Goal: Transaction & Acquisition: Obtain resource

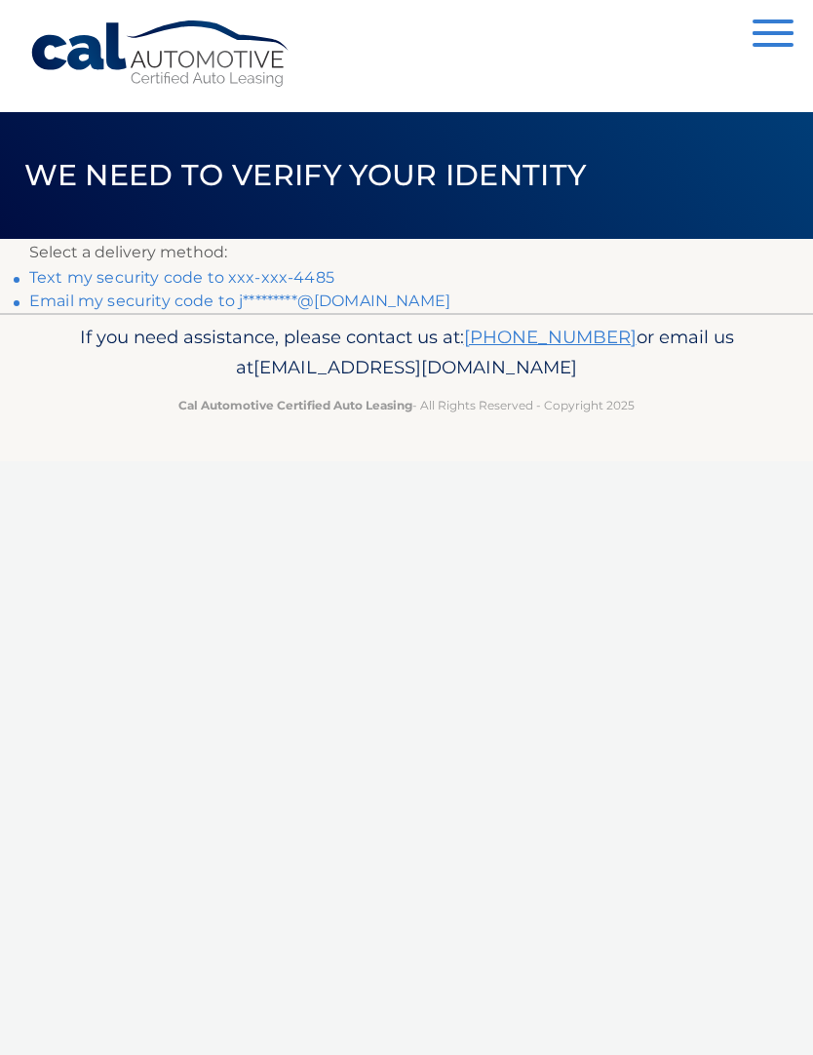
click at [74, 281] on link "Text my security code to xxx-xxx-4485" at bounding box center [181, 277] width 305 height 19
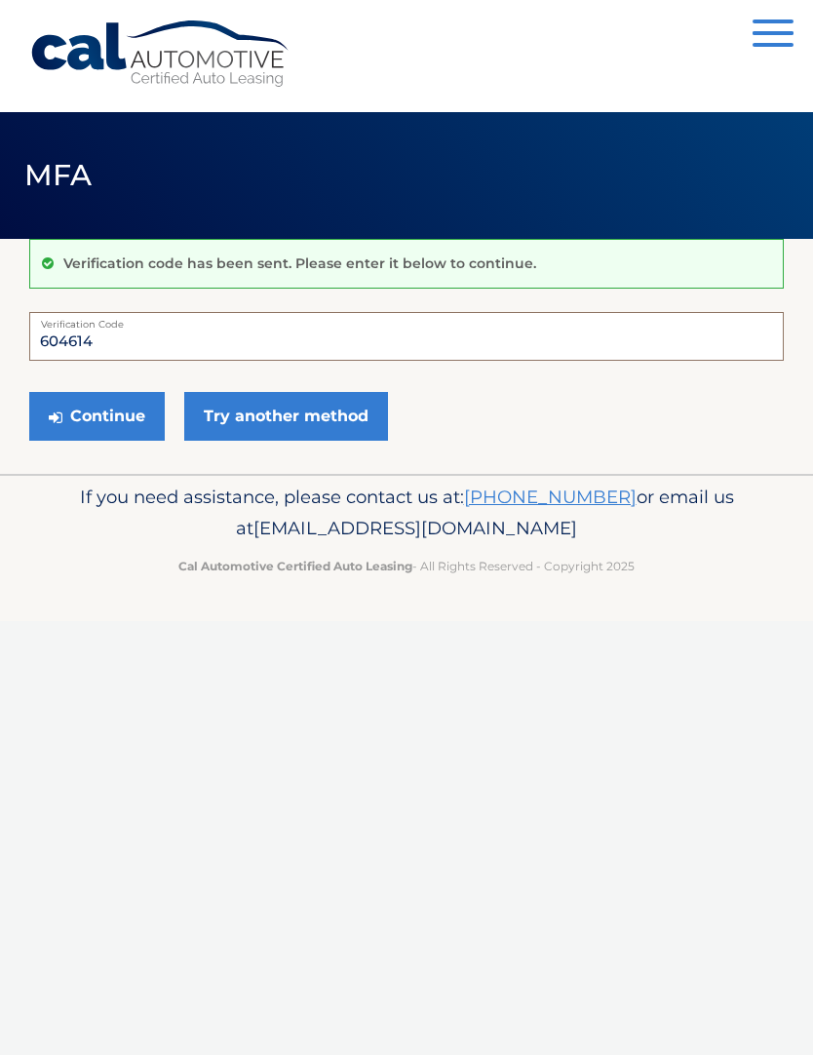
type input "604614"
click at [78, 414] on button "Continue" at bounding box center [96, 416] width 135 height 49
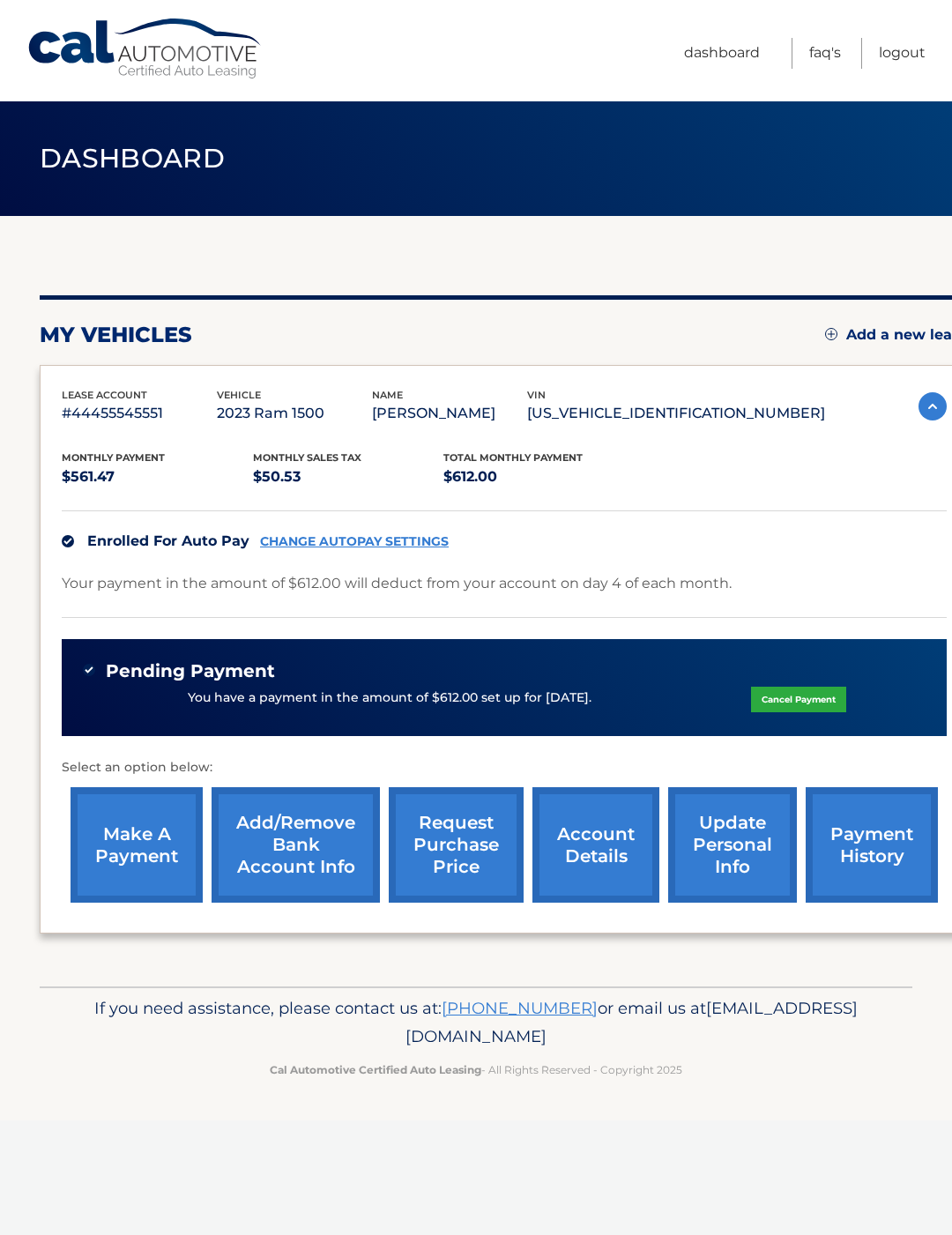
click at [438, 857] on link "request purchase price" at bounding box center [456, 844] width 135 height 116
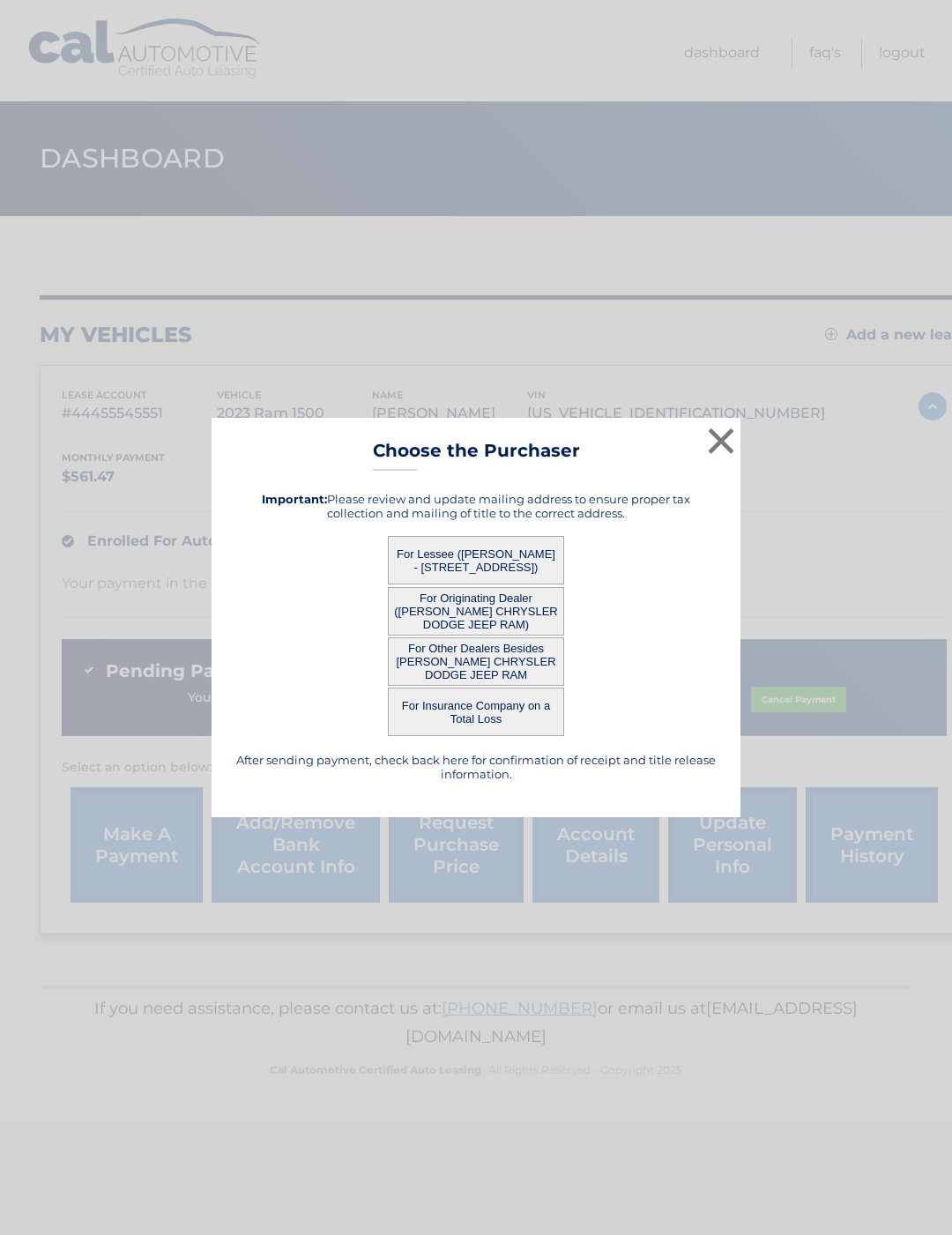
click at [698, 470] on div "× Choose the Purchaser After sending payment, check back here for confirmation …" at bounding box center [476, 618] width 529 height 400
click at [713, 439] on button "×" at bounding box center [721, 440] width 35 height 35
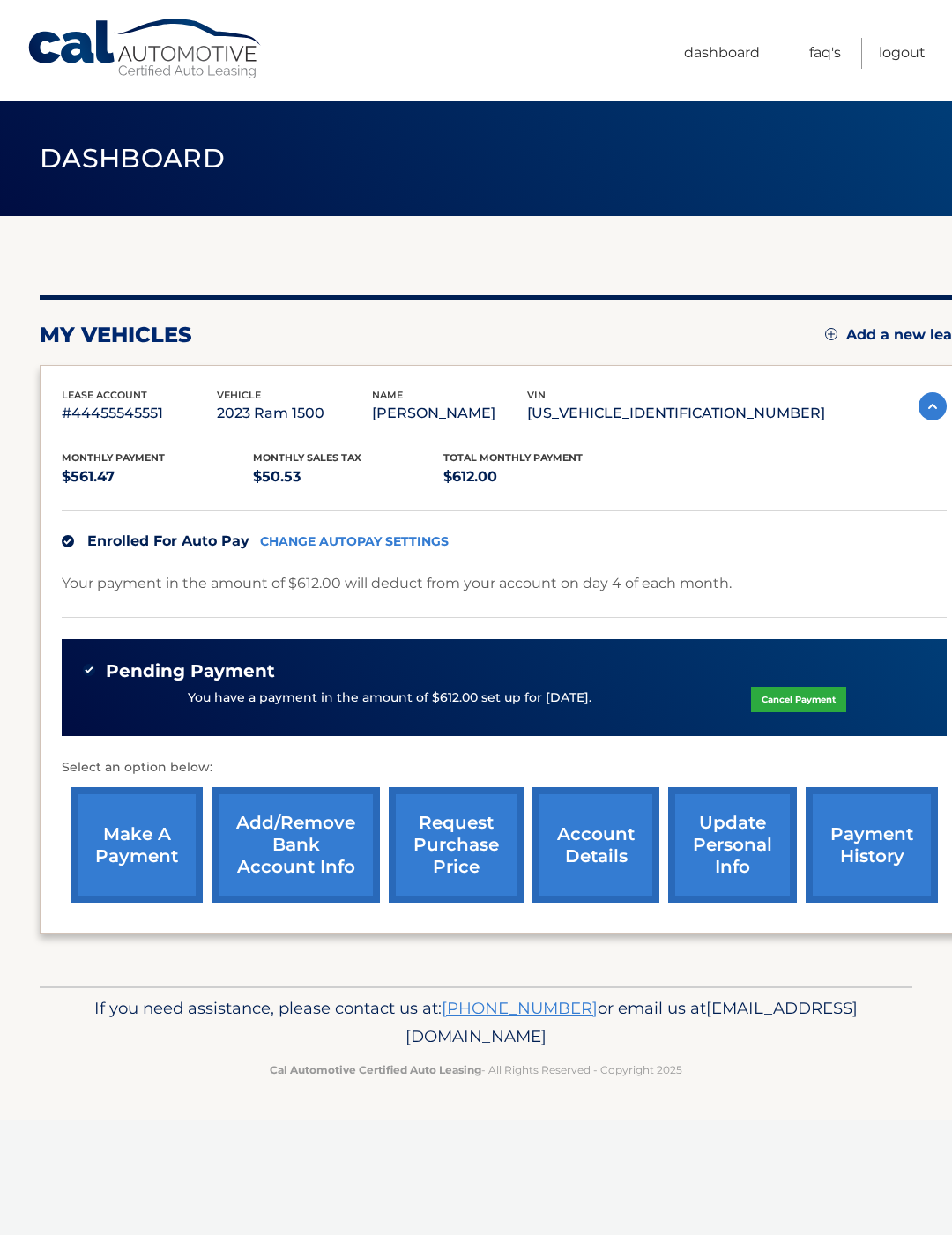
click at [446, 824] on link "request purchase price" at bounding box center [456, 844] width 135 height 116
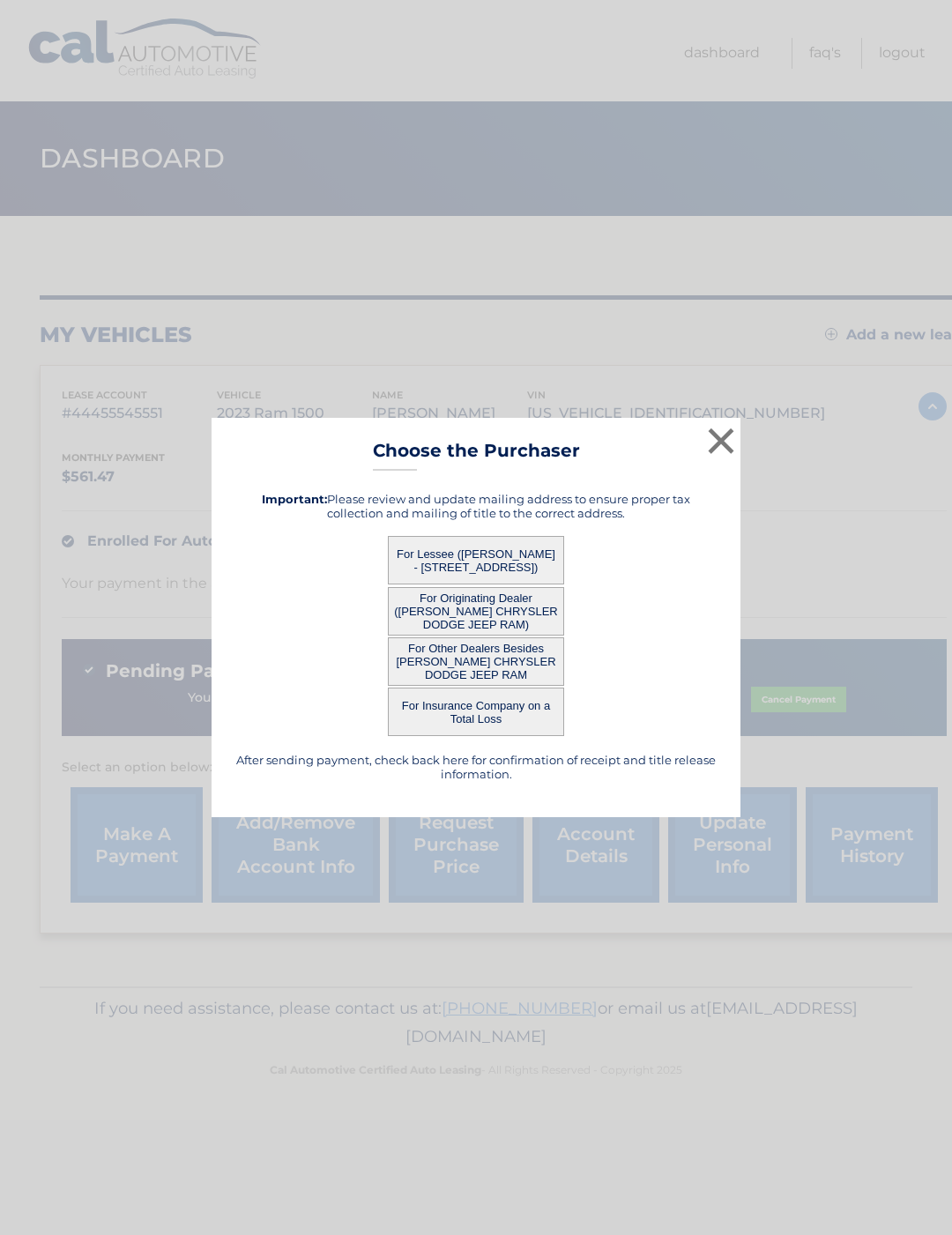
click at [729, 458] on button "×" at bounding box center [721, 440] width 35 height 35
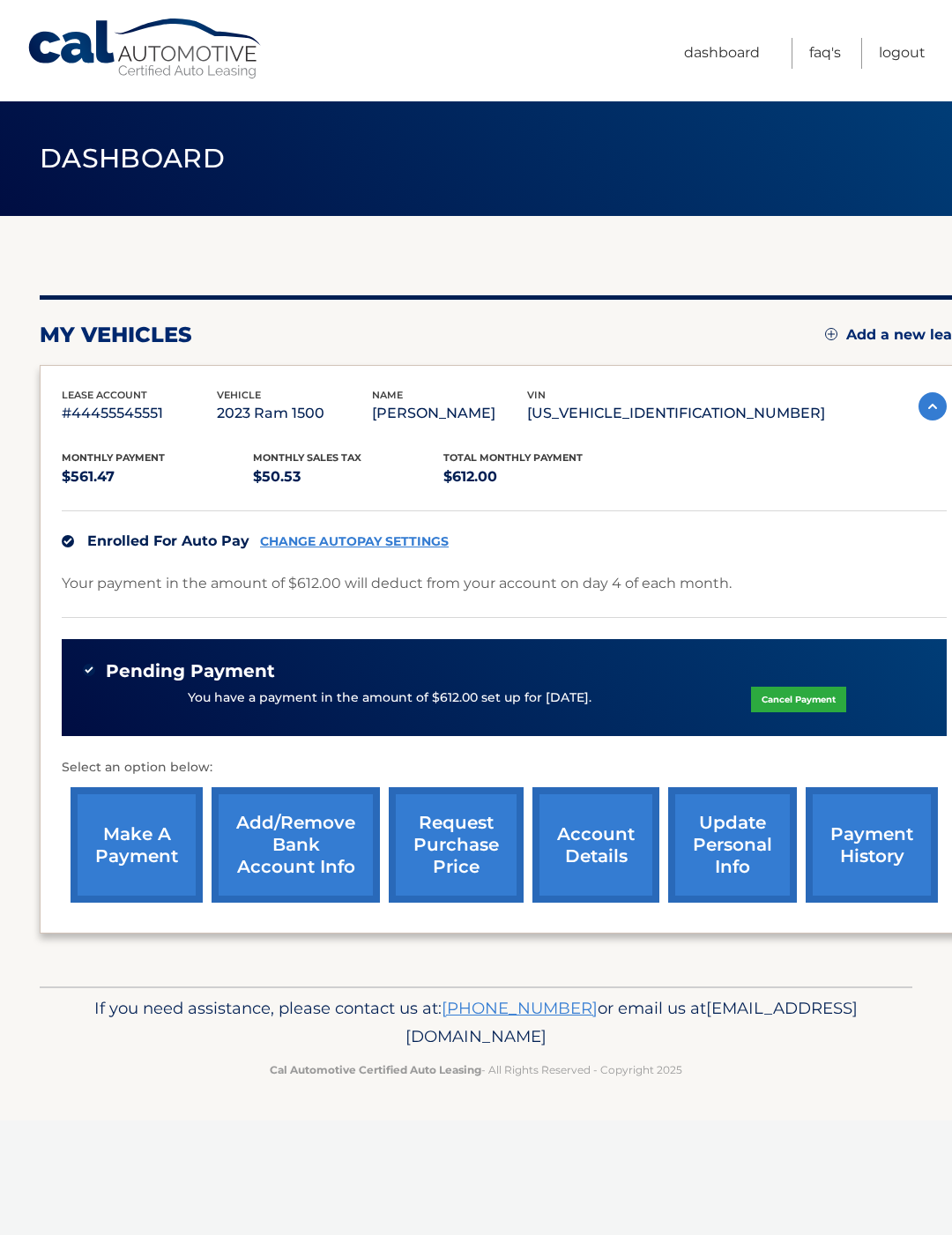
scroll to position [0, 14]
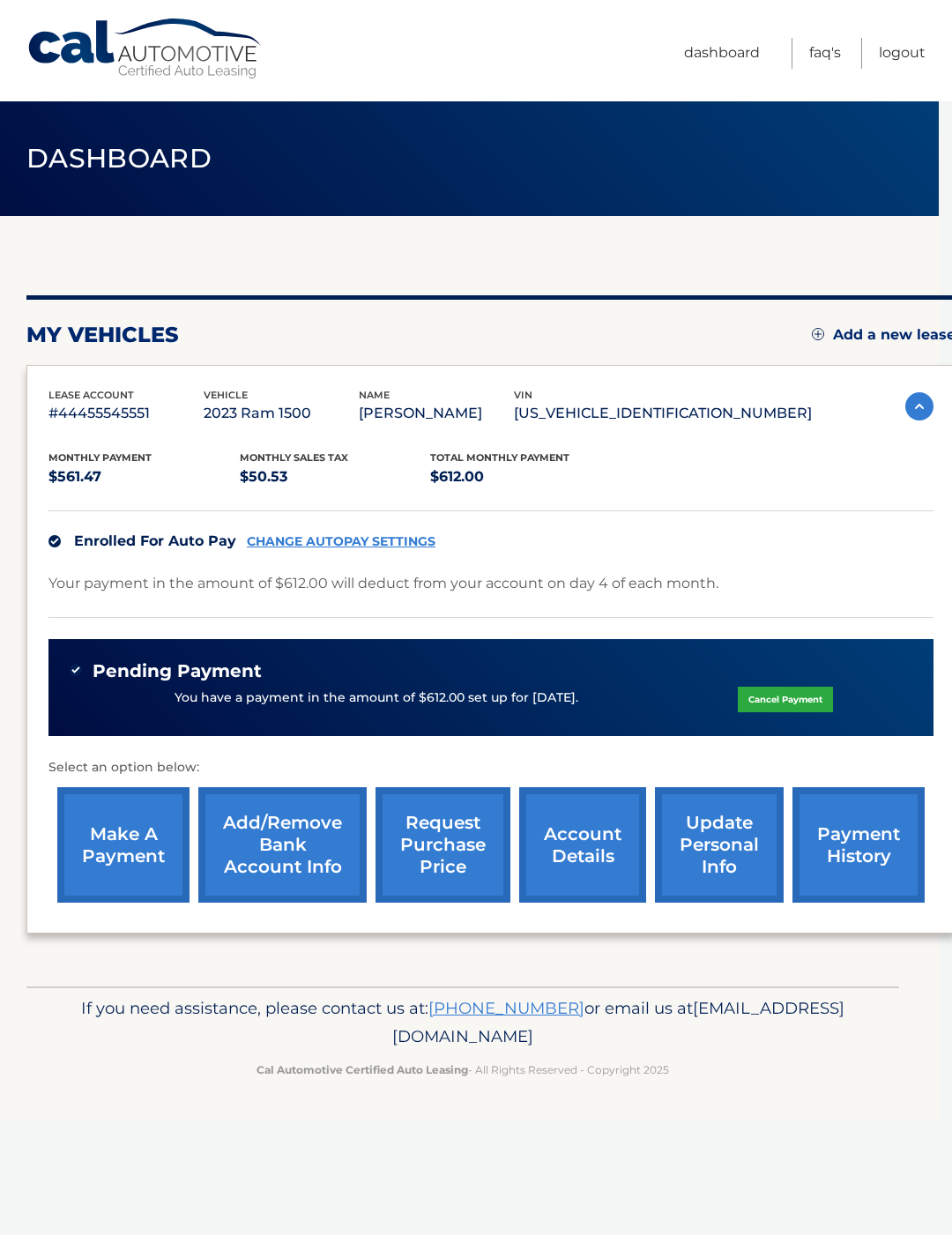
click at [81, 423] on p "#44455545551" at bounding box center [127, 412] width 156 height 24
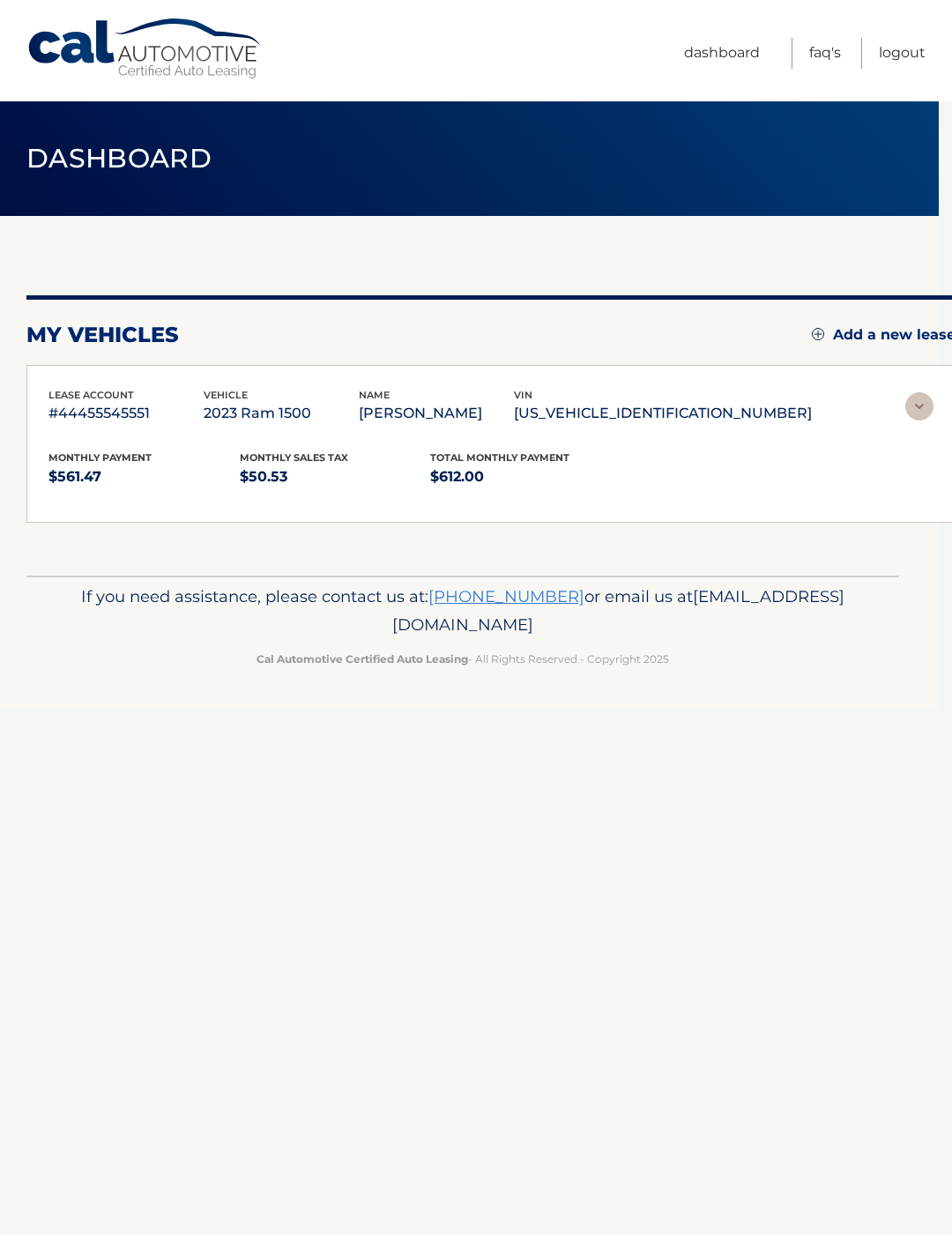
scroll to position [0, 0]
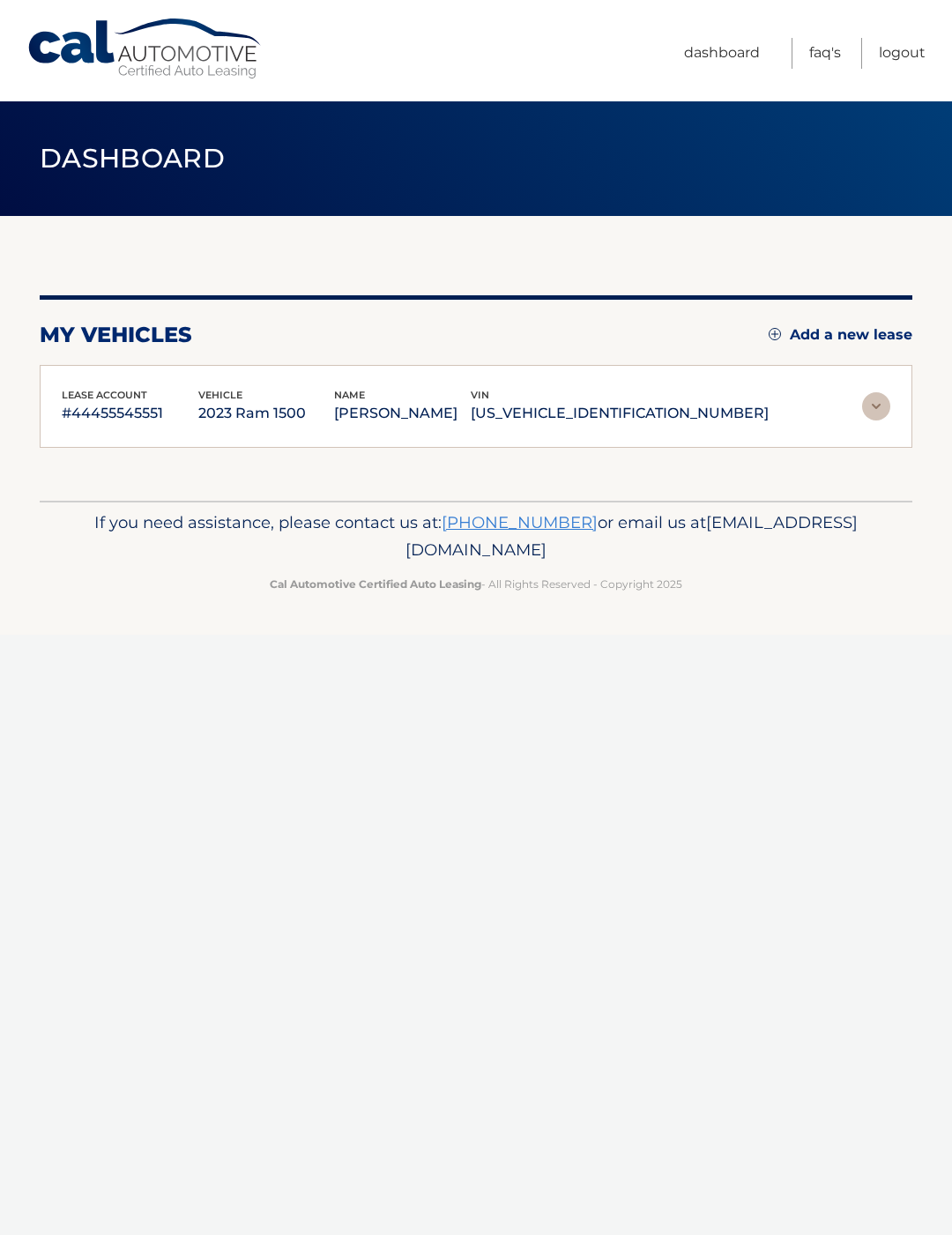
click at [102, 412] on p "#44455545551" at bounding box center [129, 412] width 137 height 24
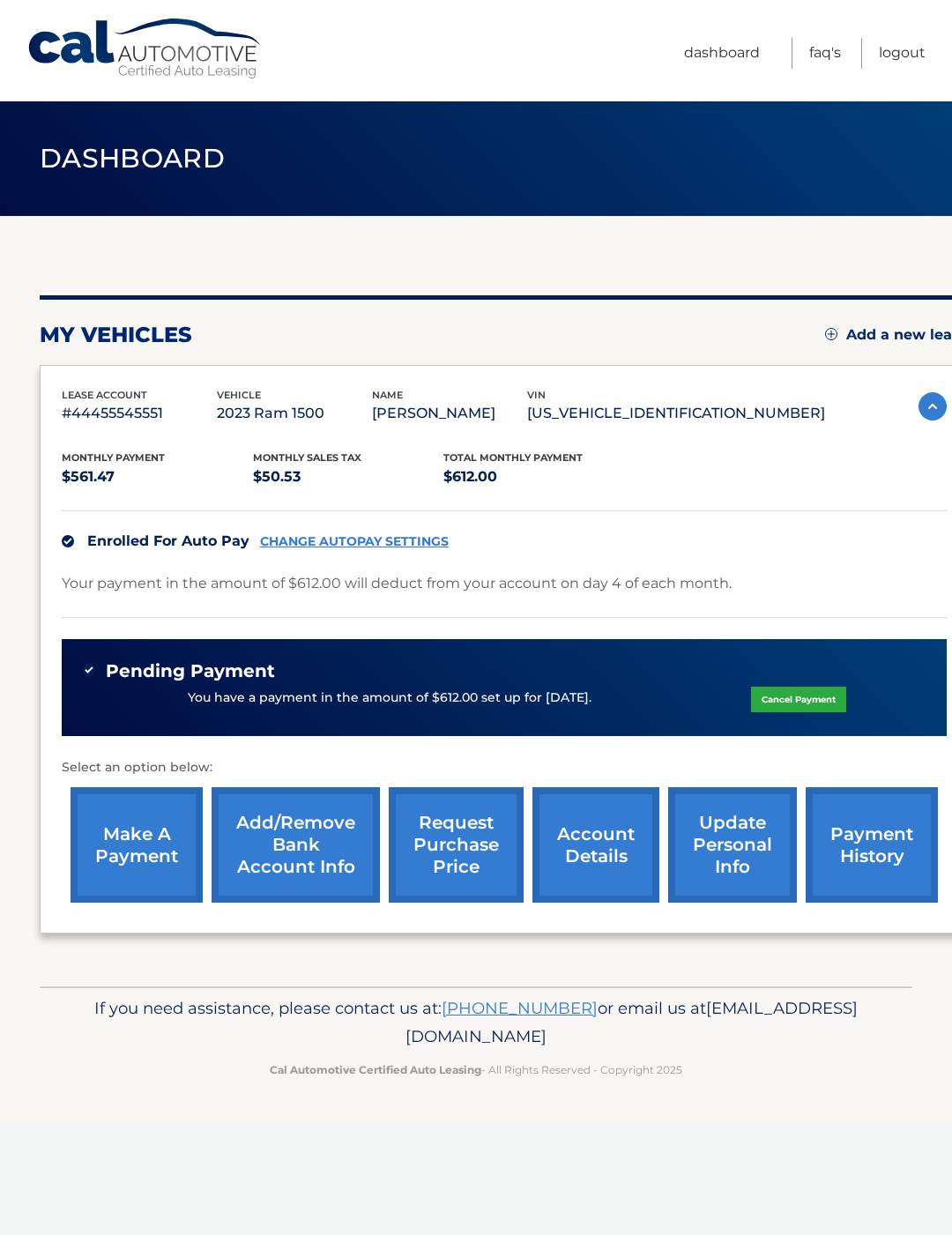
click at [576, 843] on link "account details" at bounding box center [596, 844] width 127 height 116
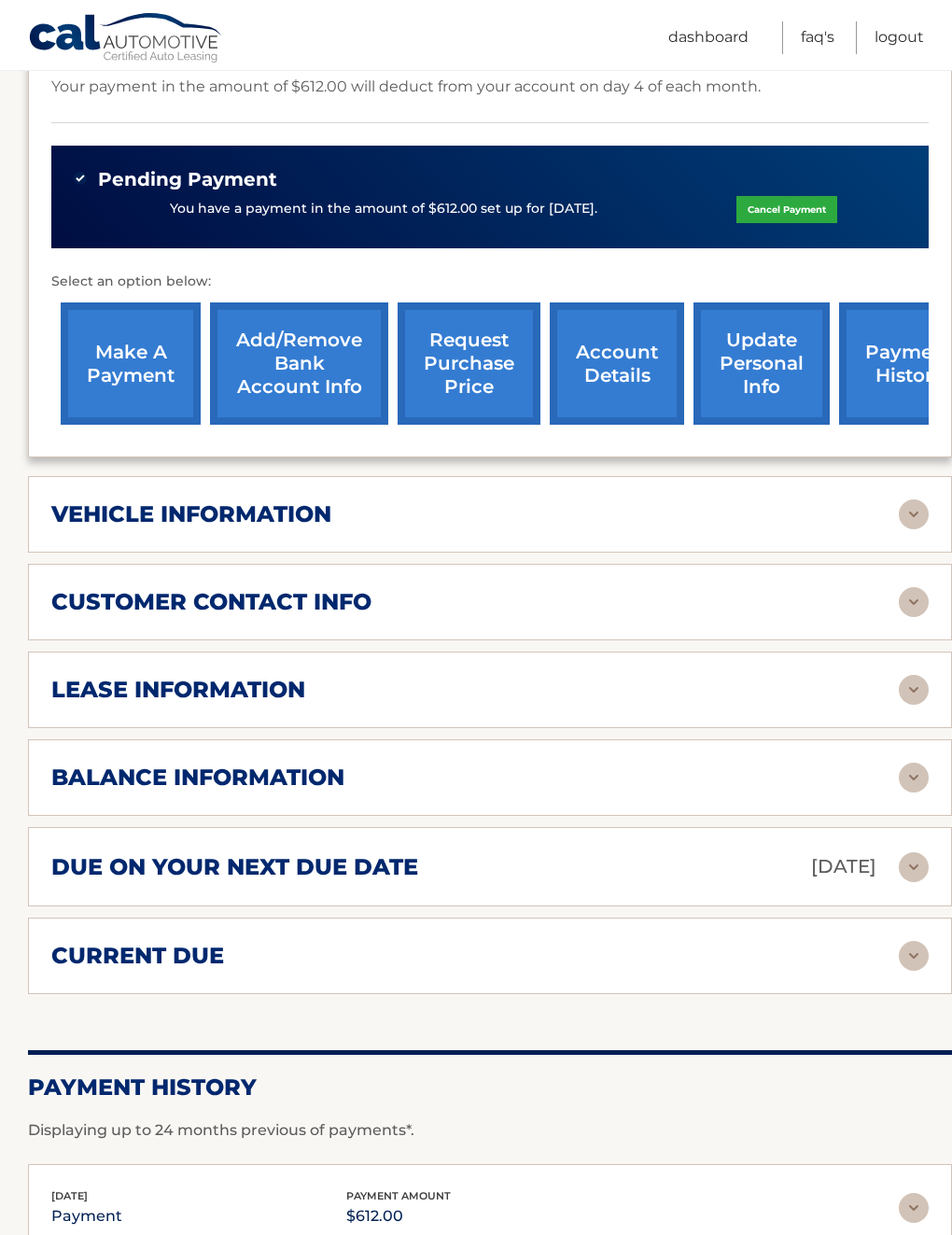
scroll to position [560, 0]
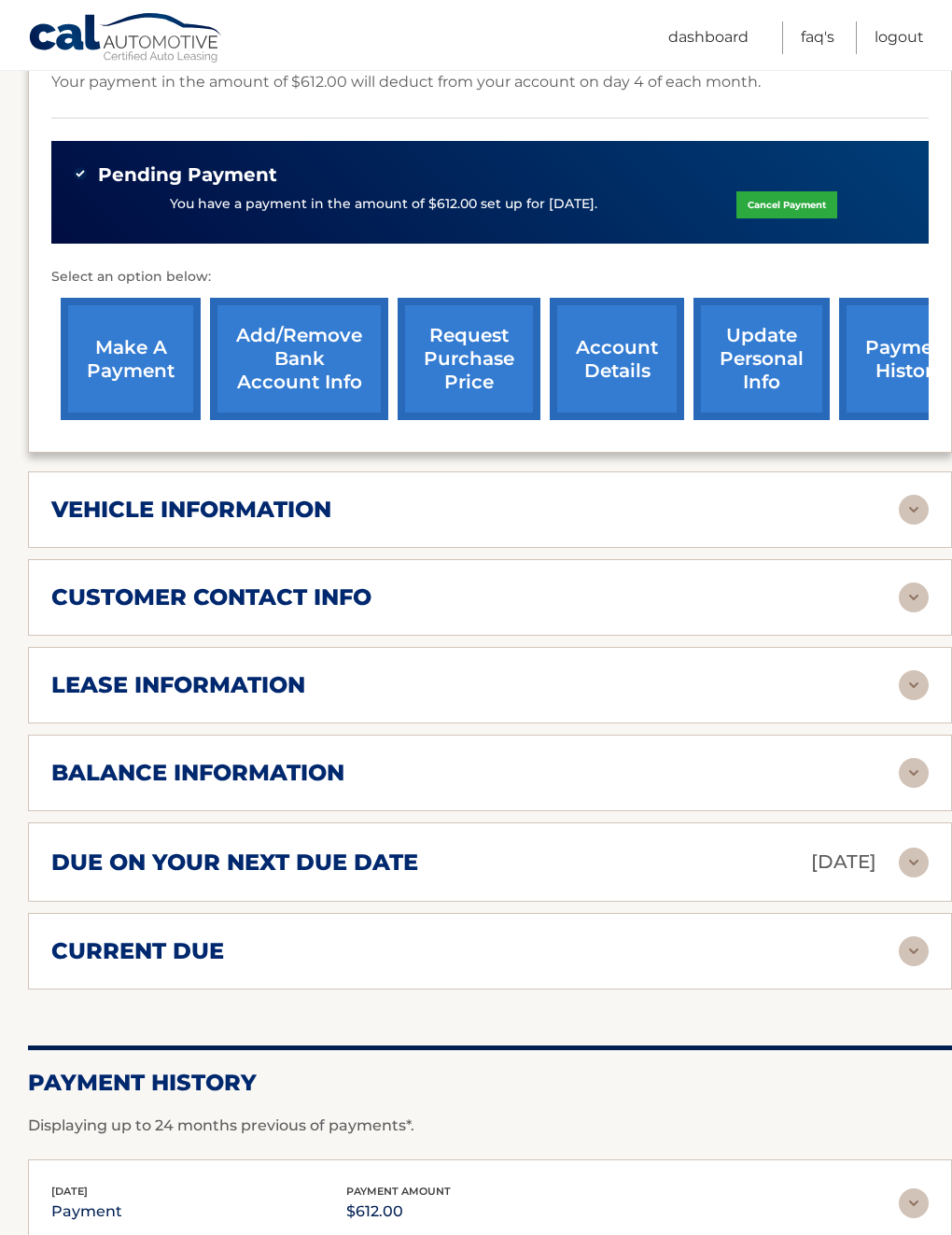
click at [125, 781] on h2 "balance information" at bounding box center [198, 772] width 293 height 28
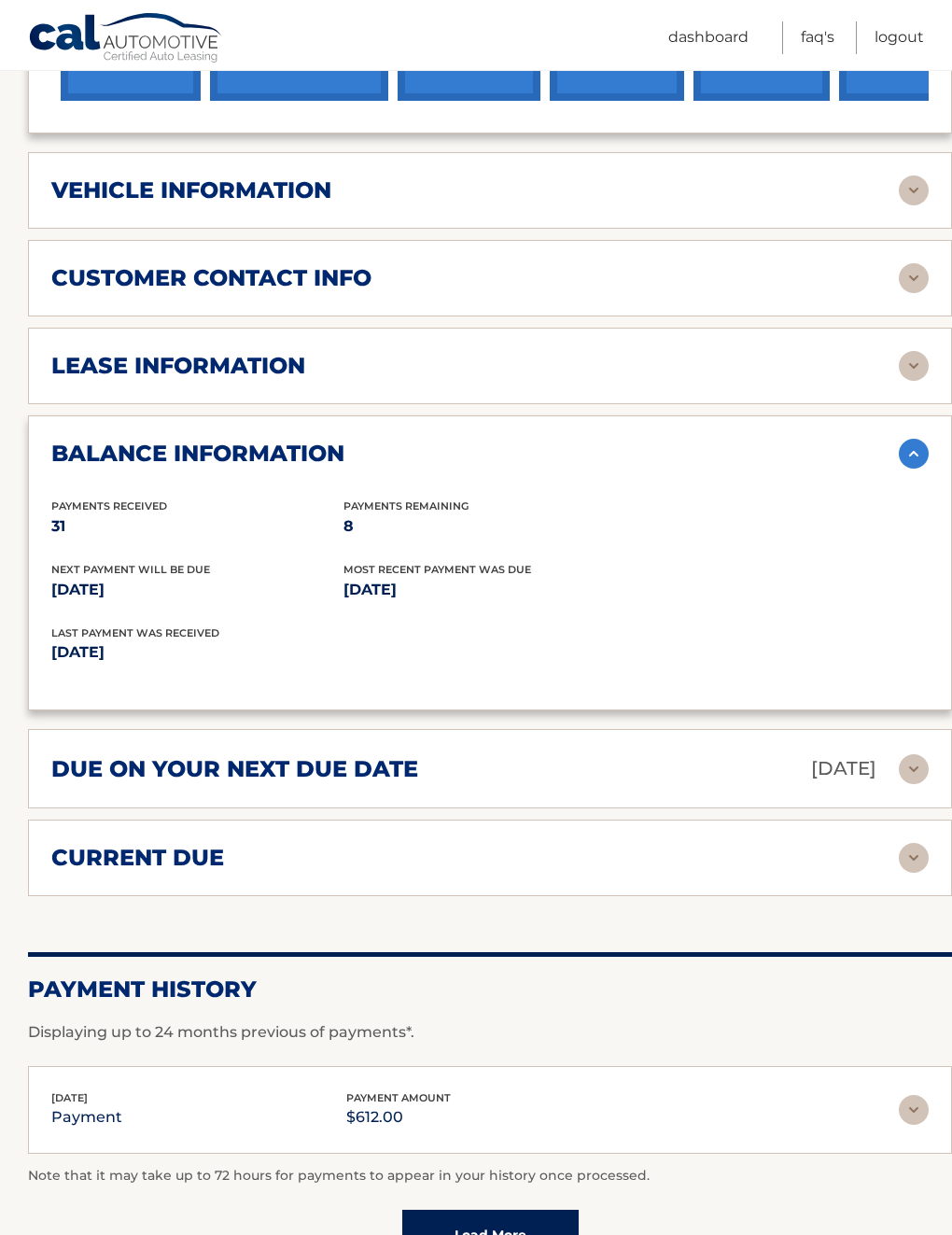
scroll to position [881, 0]
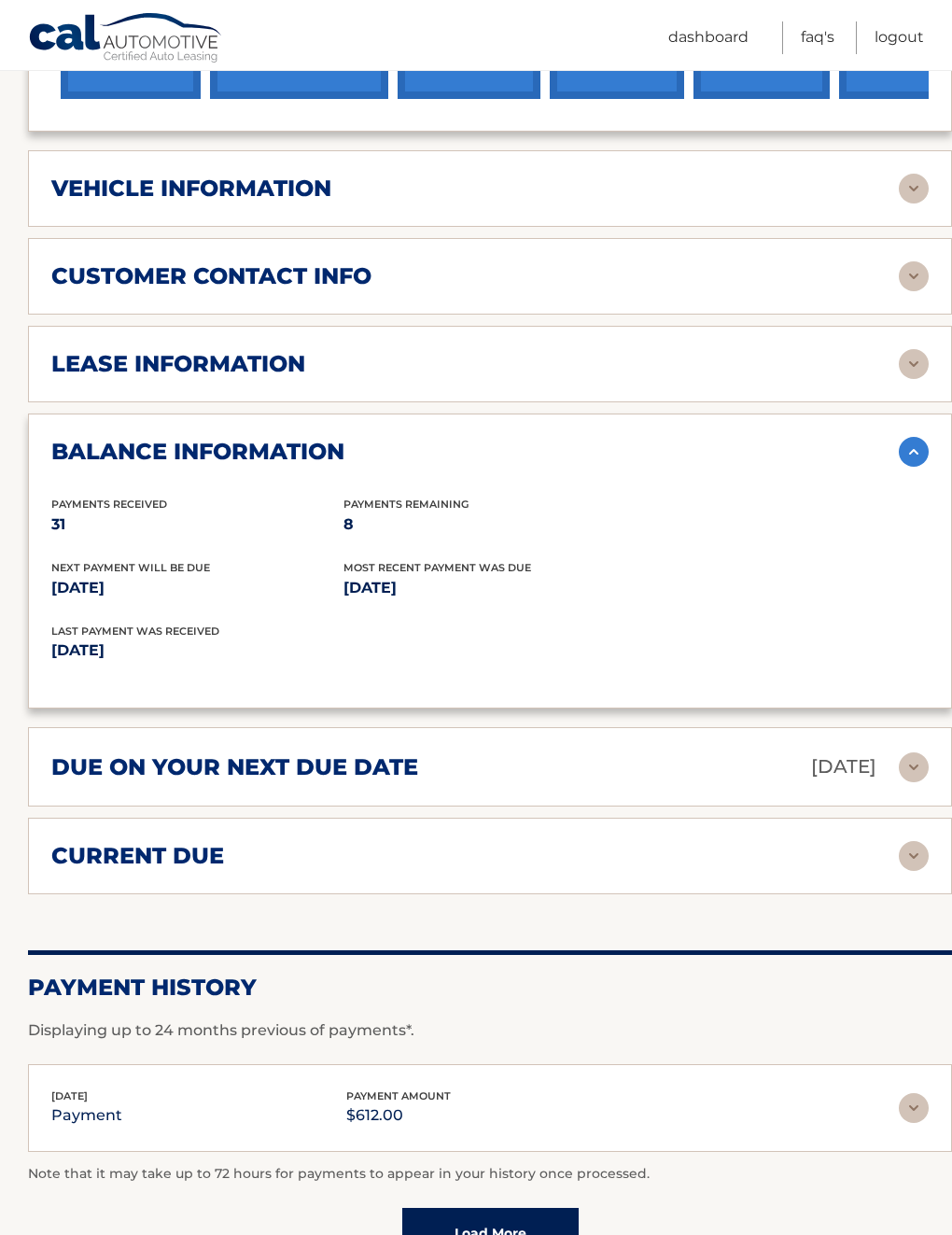
click at [95, 867] on div "current due" at bounding box center [490, 856] width 877 height 30
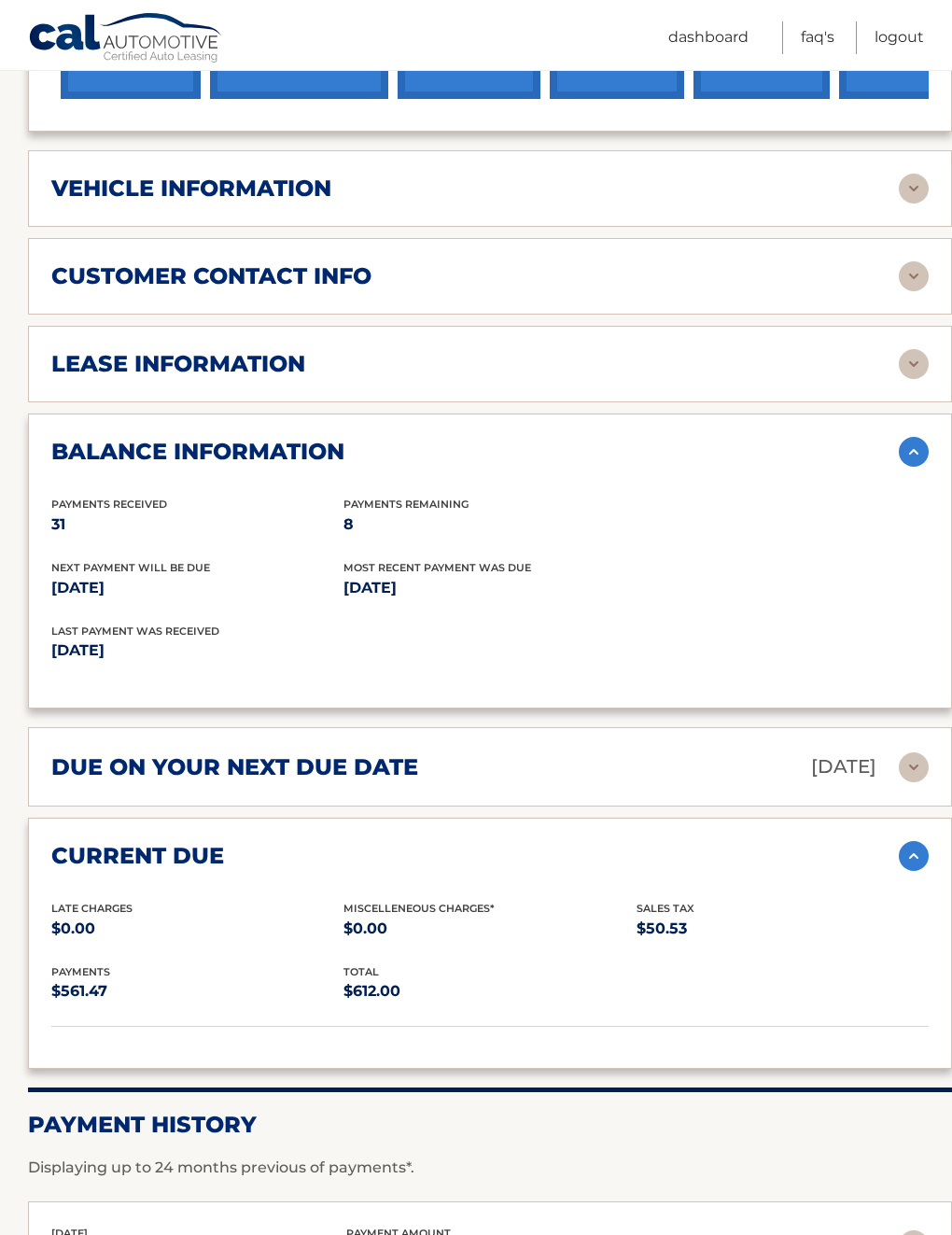
click at [120, 764] on h2 "due on your next due date" at bounding box center [235, 767] width 367 height 28
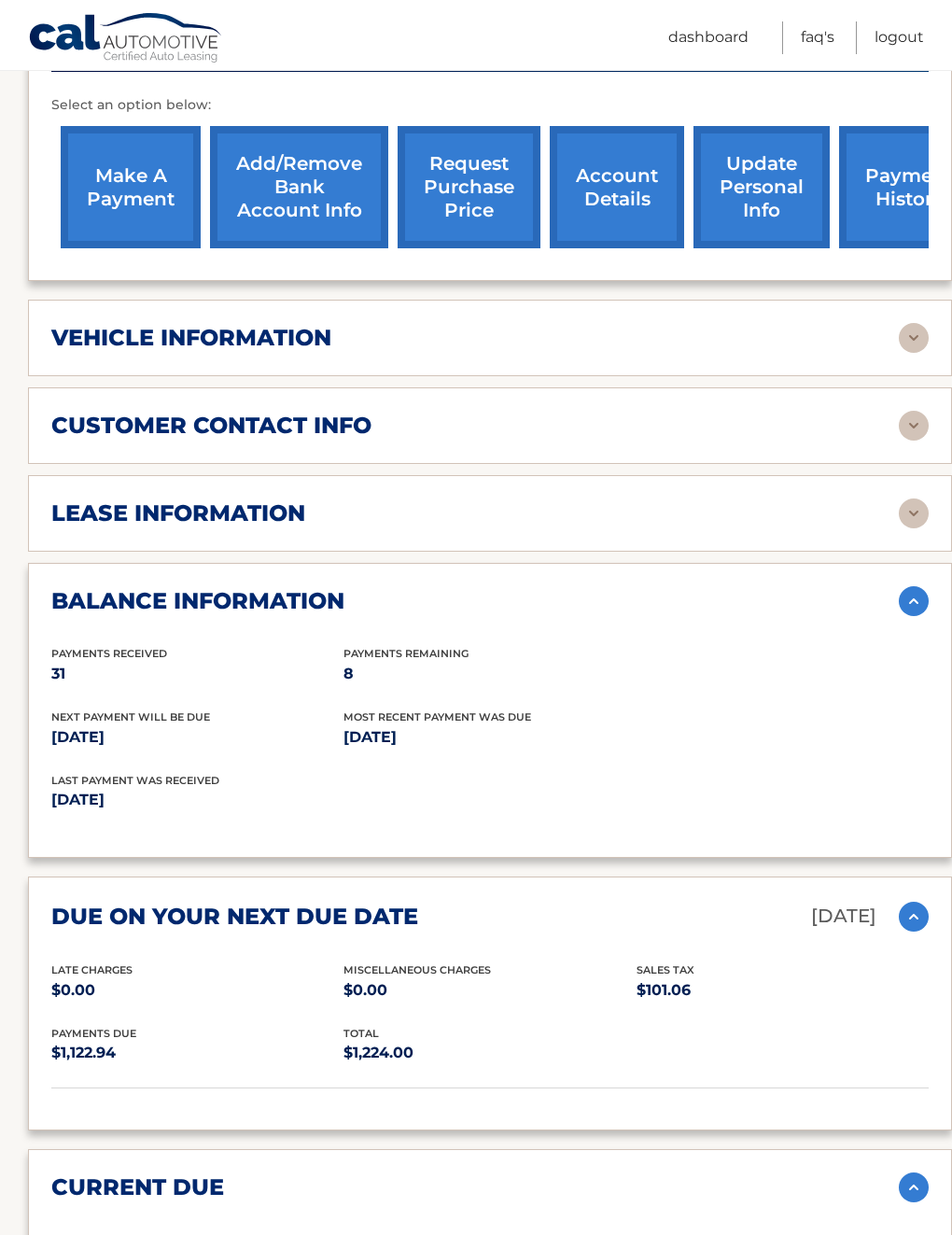
scroll to position [728, 0]
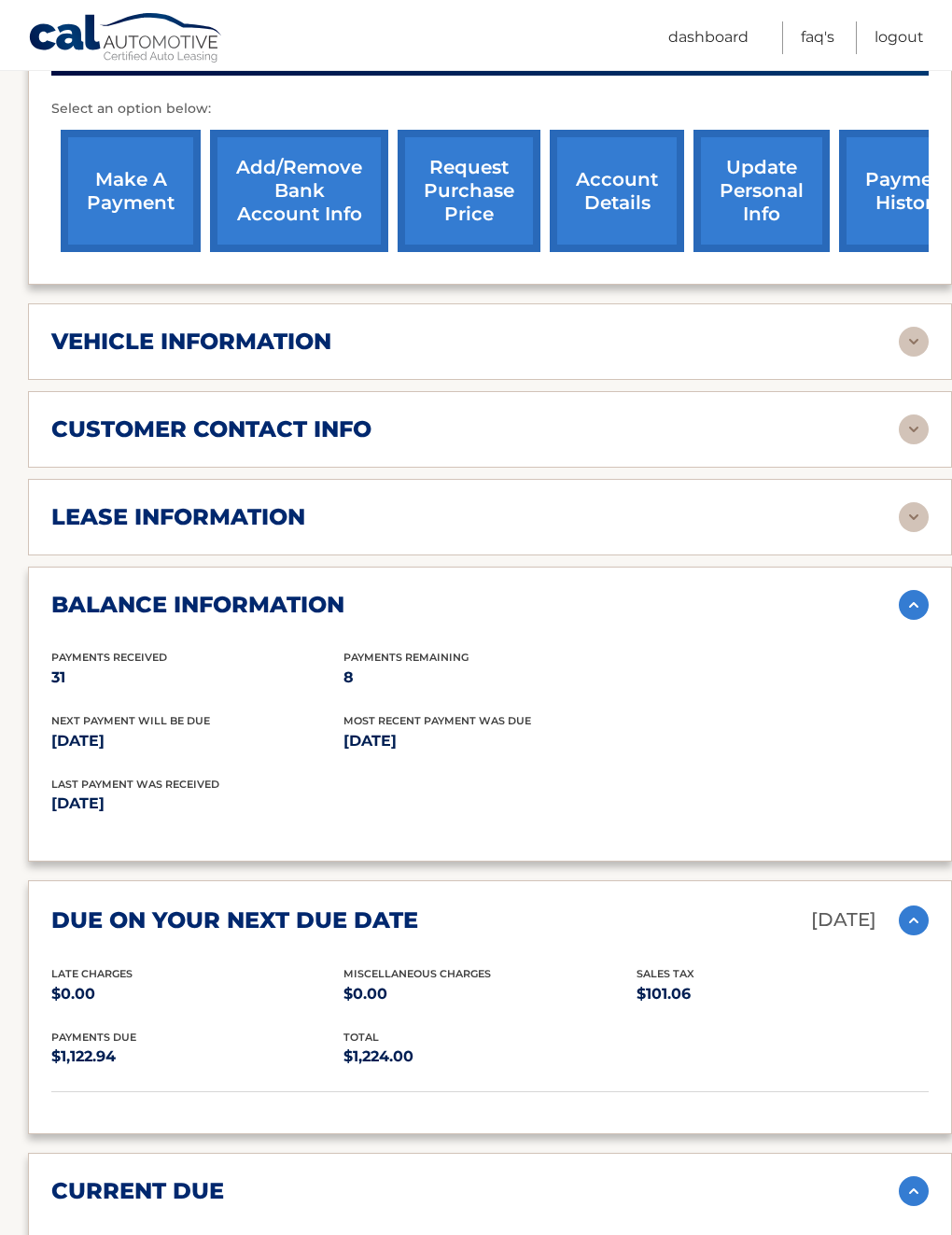
click at [86, 528] on h2 "lease information" at bounding box center [178, 516] width 254 height 28
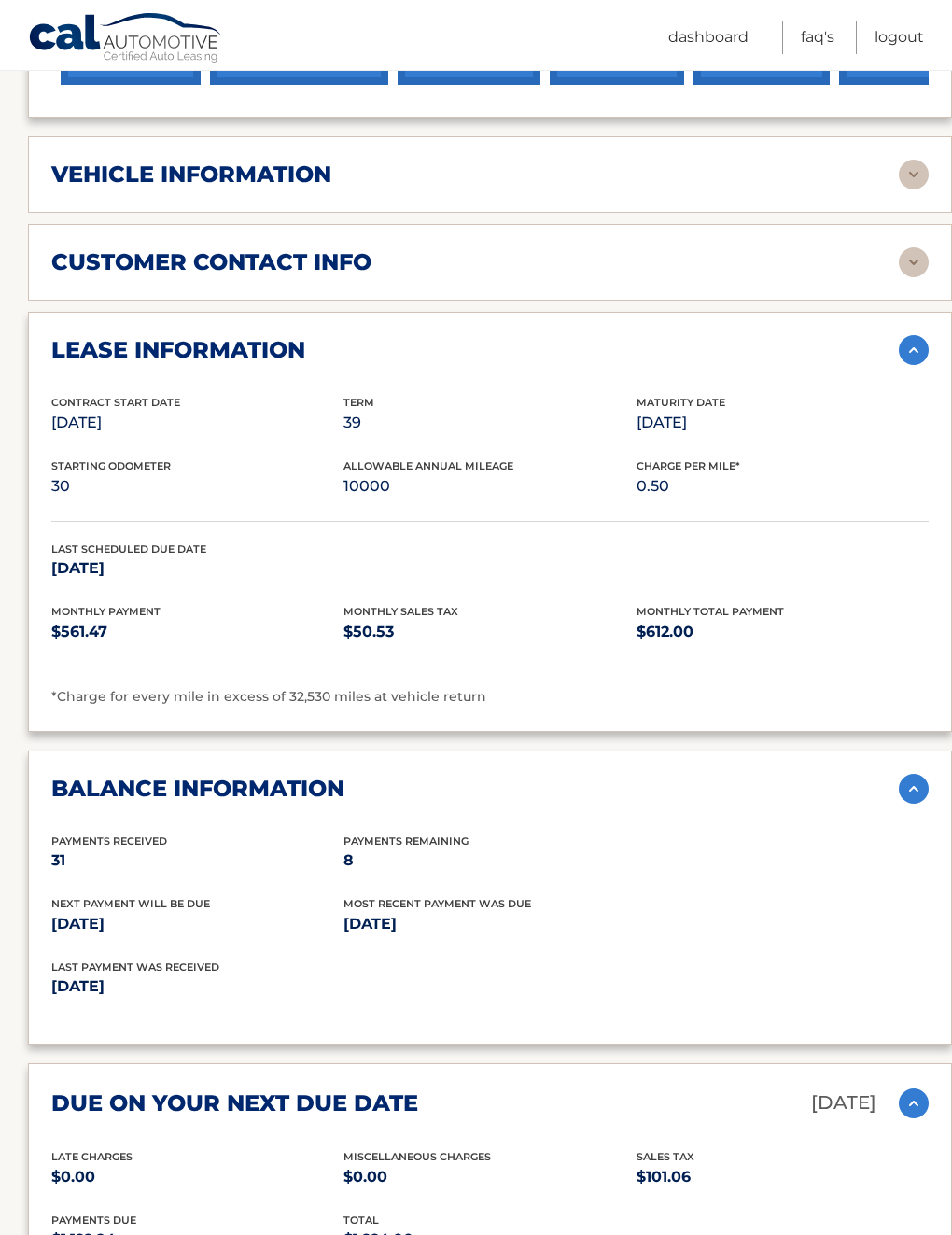
scroll to position [894, 0]
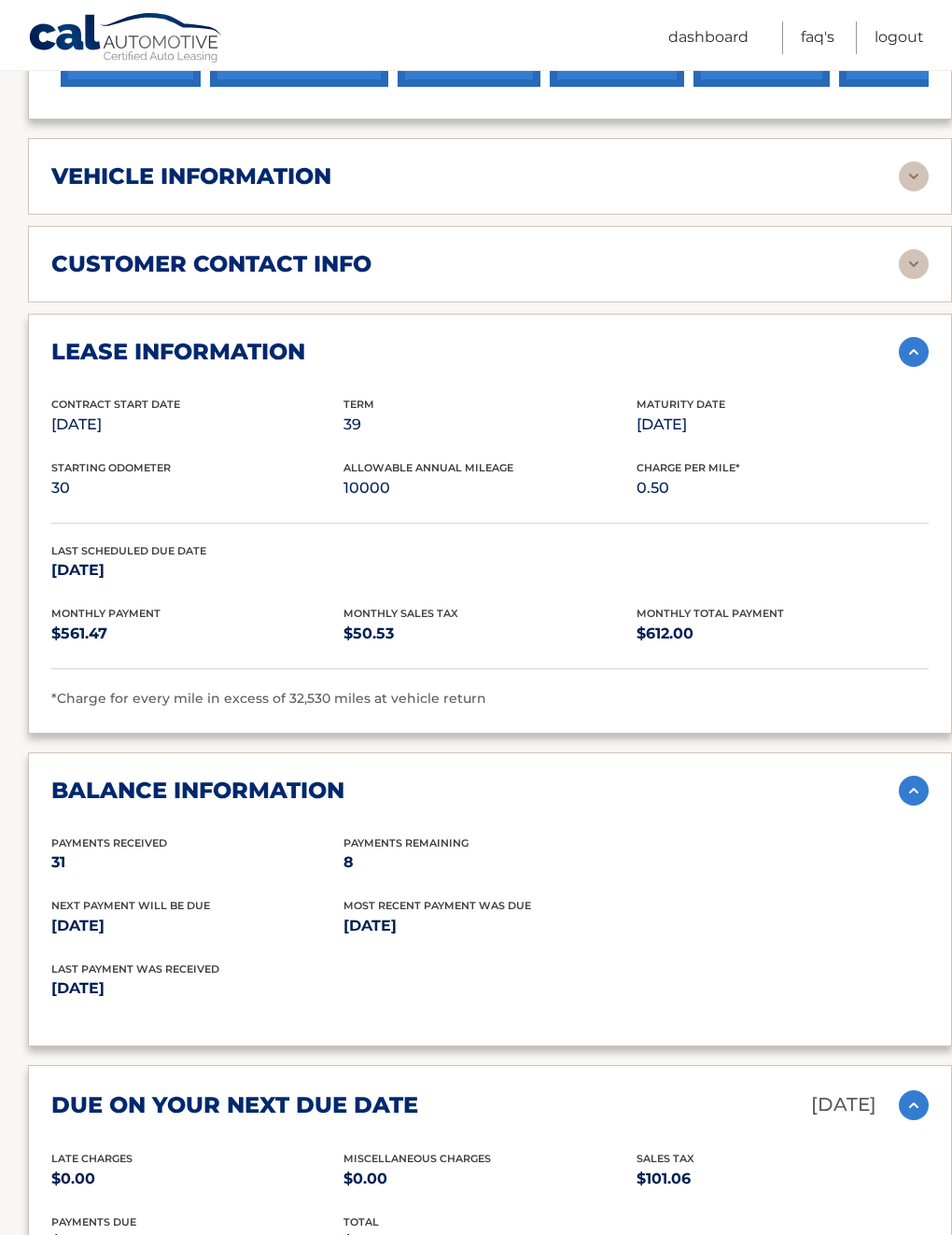
click at [102, 268] on h2 "customer contact info" at bounding box center [212, 263] width 320 height 28
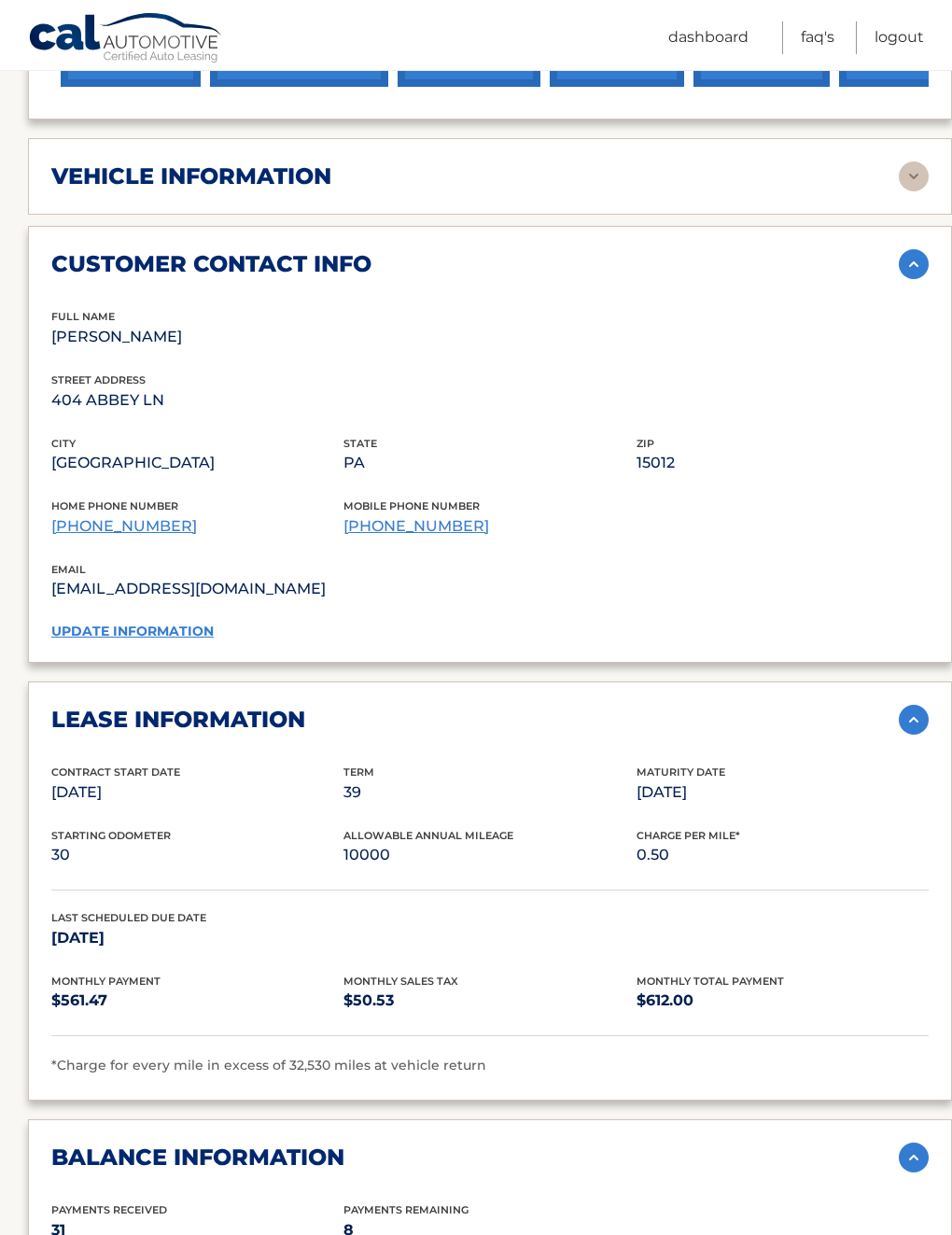
click at [99, 177] on h2 "vehicle information" at bounding box center [192, 176] width 280 height 28
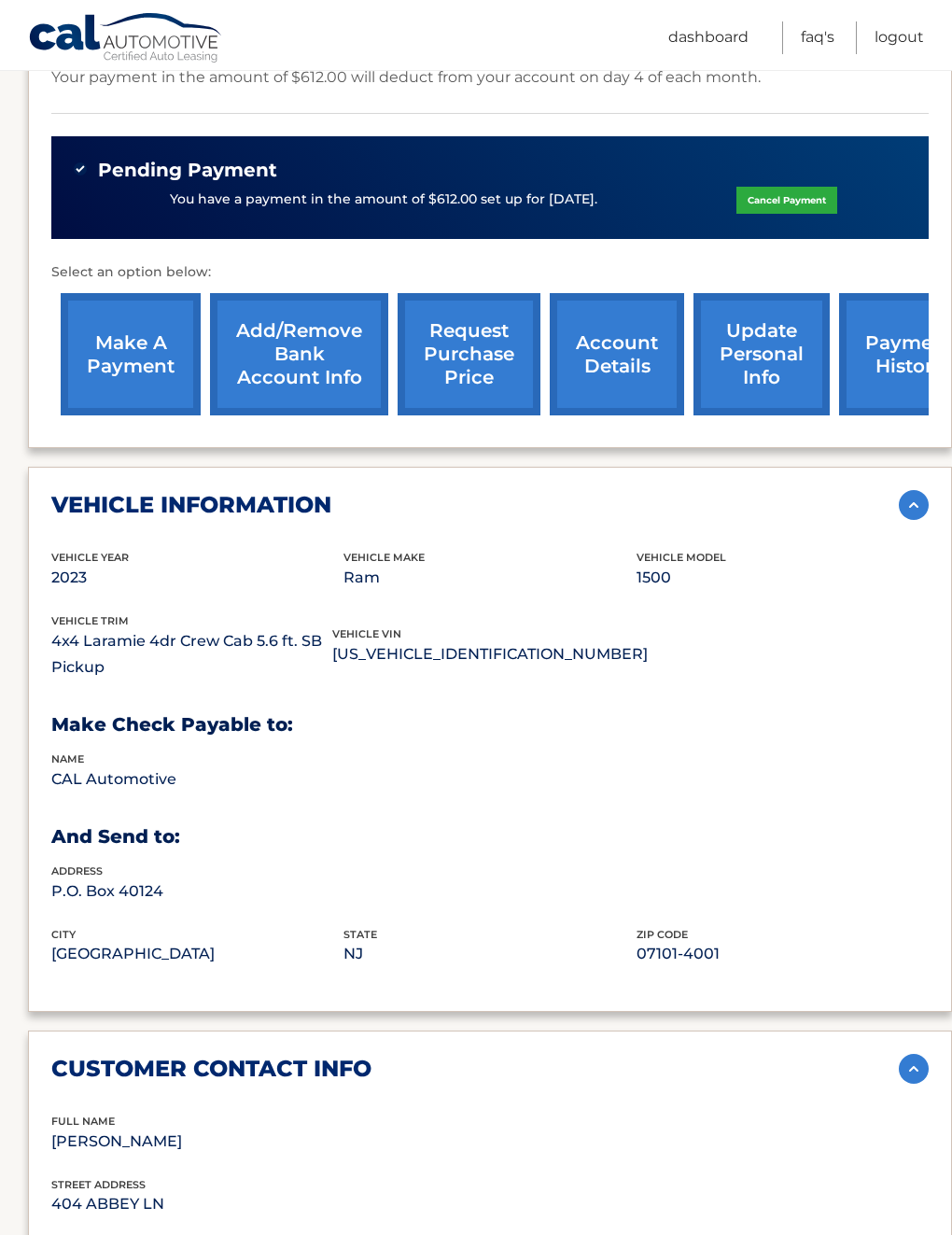
scroll to position [554, 0]
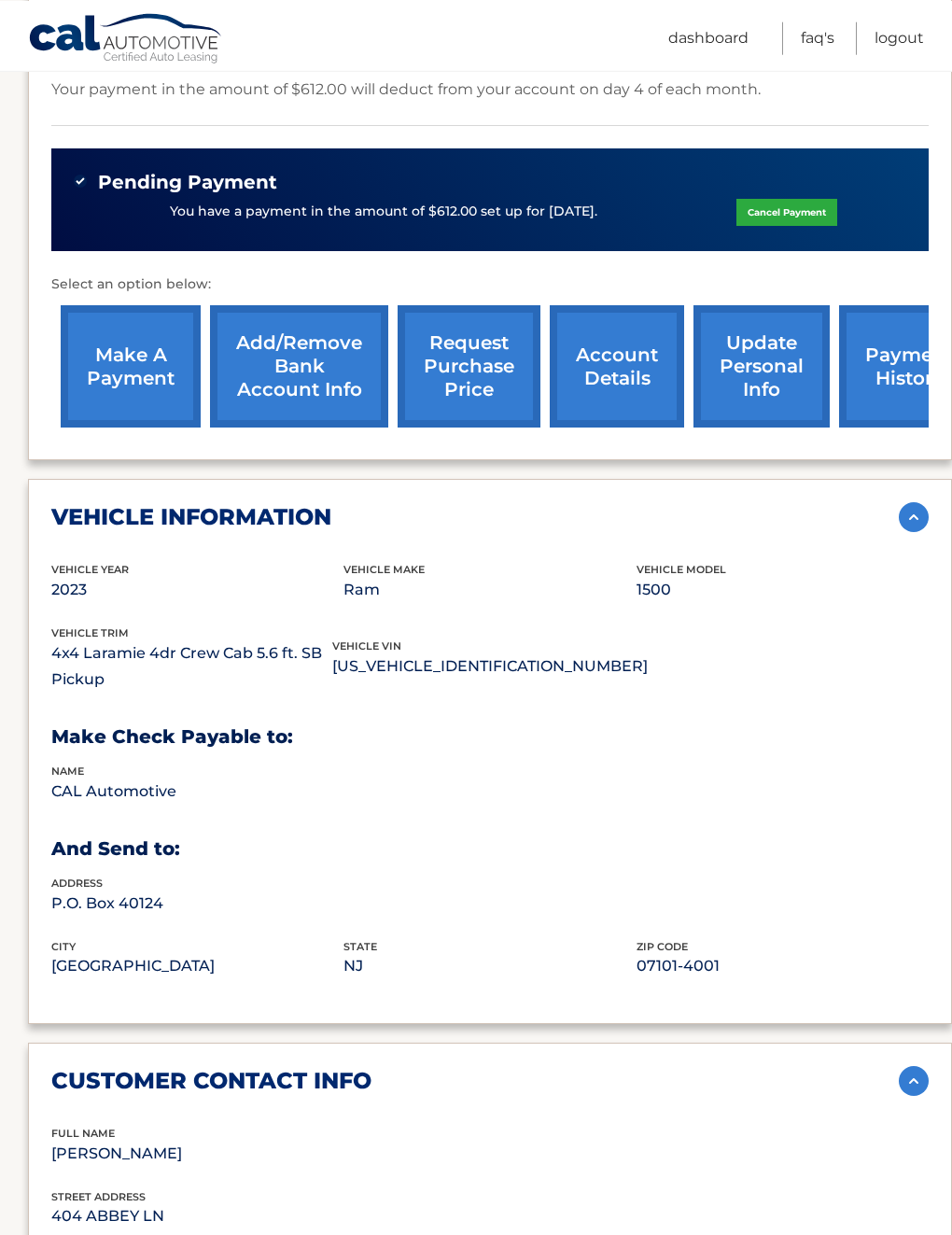
click at [446, 349] on link "request purchase price" at bounding box center [468, 366] width 143 height 123
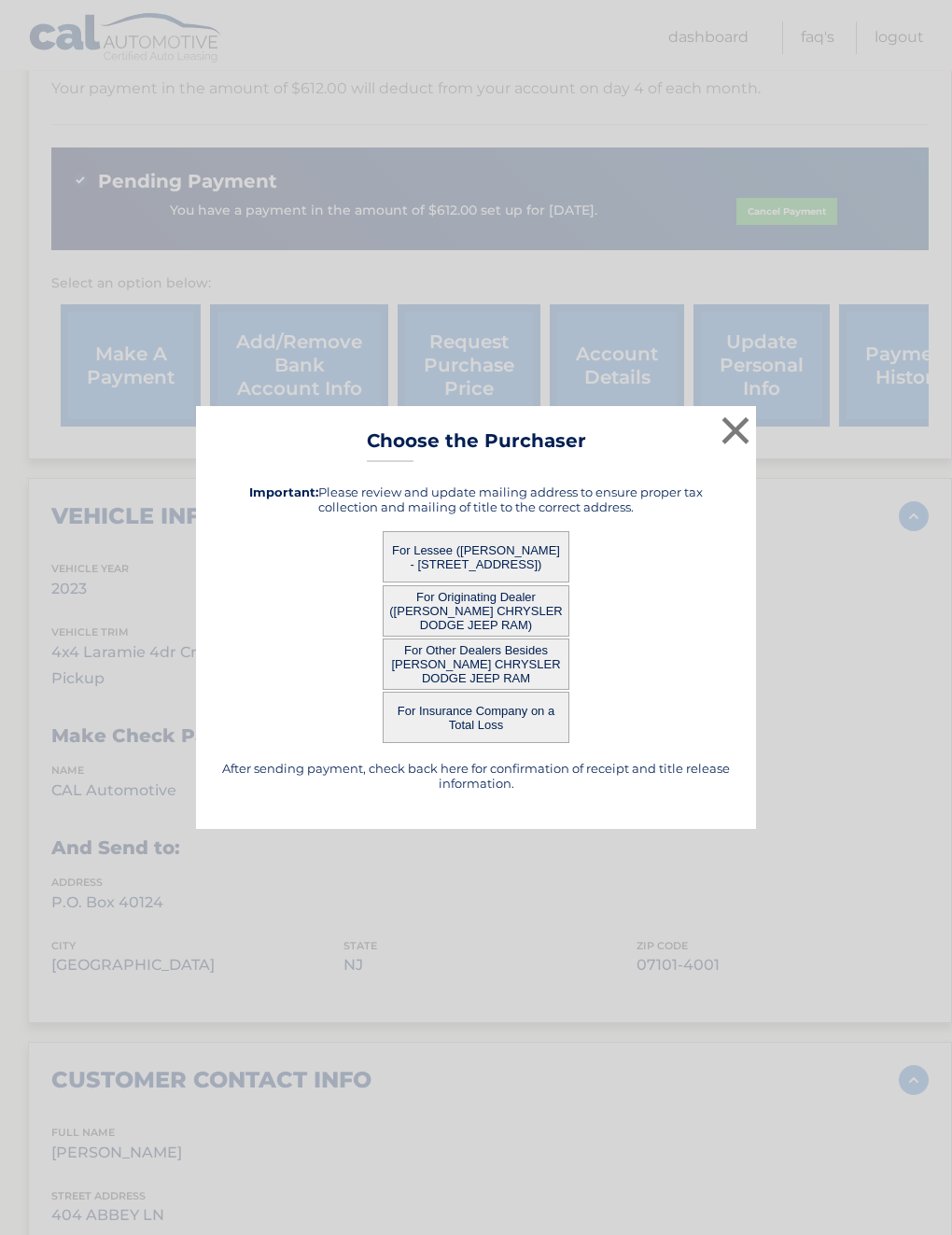
click at [424, 535] on button "For Lessee ([PERSON_NAME] - [STREET_ADDRESS])" at bounding box center [476, 558] width 187 height 52
click at [449, 556] on button "For Lessee ([PERSON_NAME] - [STREET_ADDRESS])" at bounding box center [476, 558] width 187 height 52
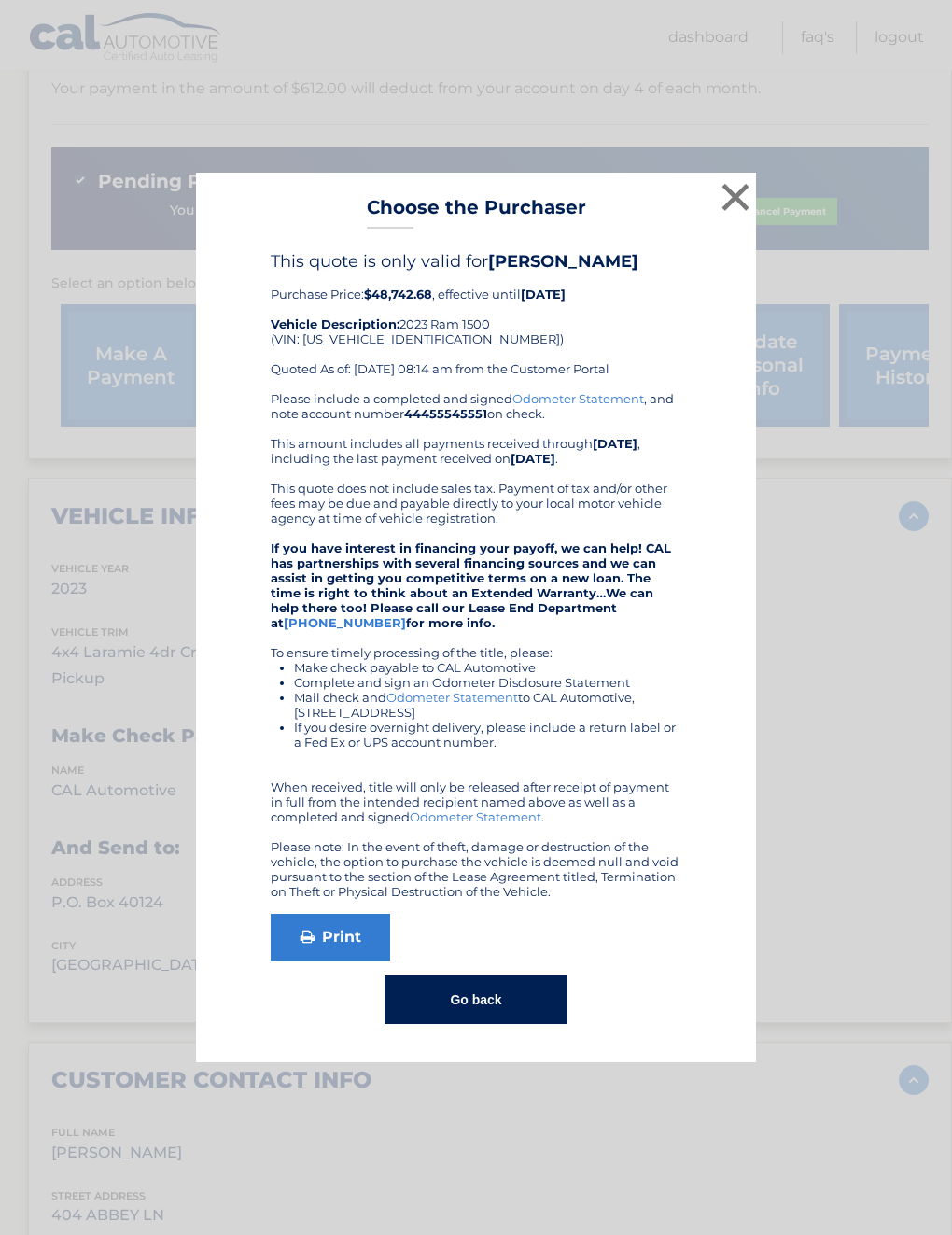
click at [729, 212] on button "×" at bounding box center [736, 196] width 37 height 37
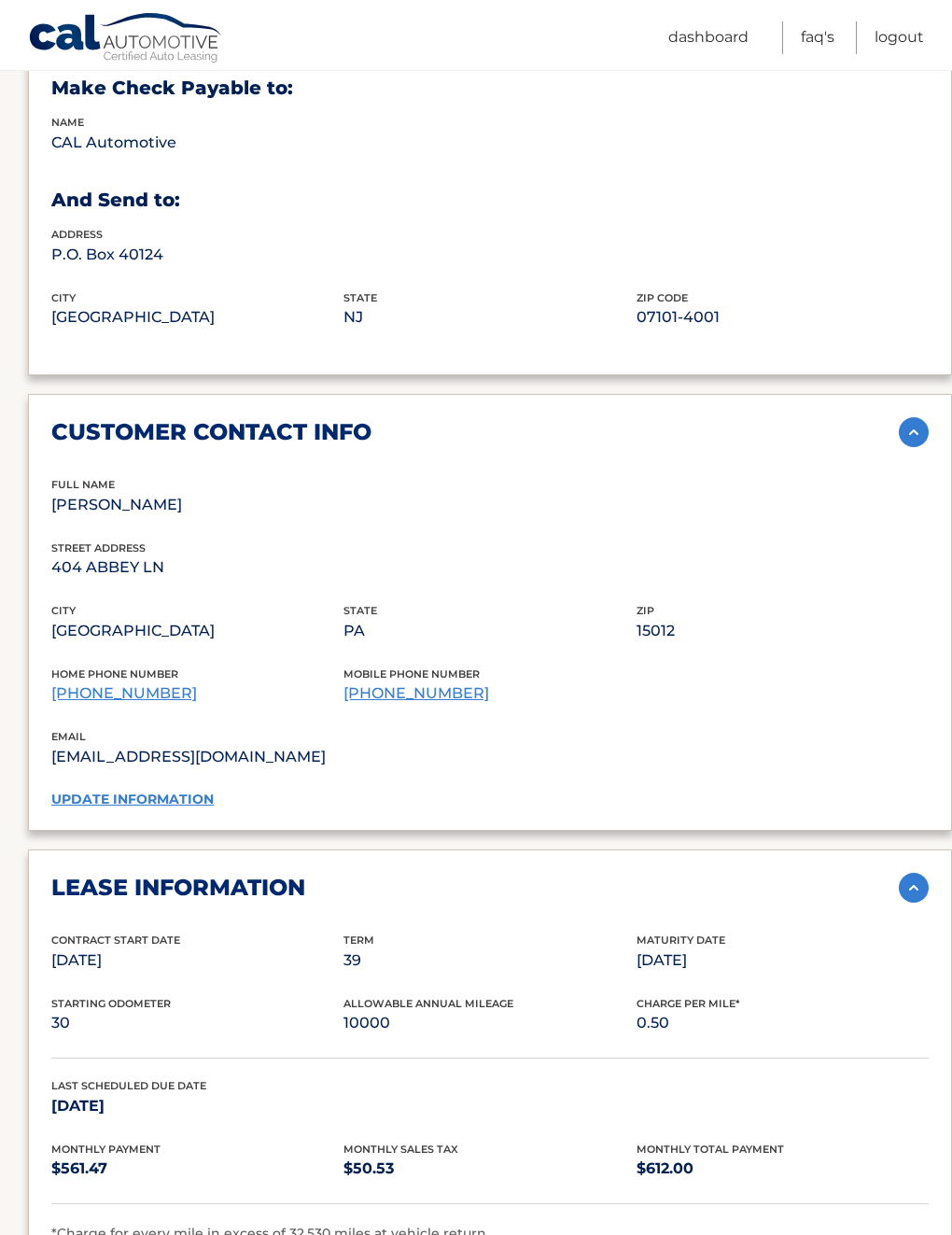
scroll to position [1200, 0]
